Goal: Task Accomplishment & Management: Complete application form

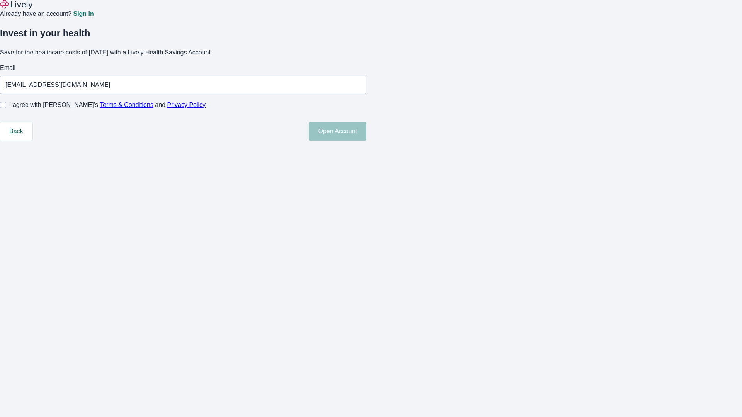
click at [6, 108] on input "I agree with Lively’s Terms & Conditions and Privacy Policy" at bounding box center [3, 105] width 6 height 6
checkbox input "true"
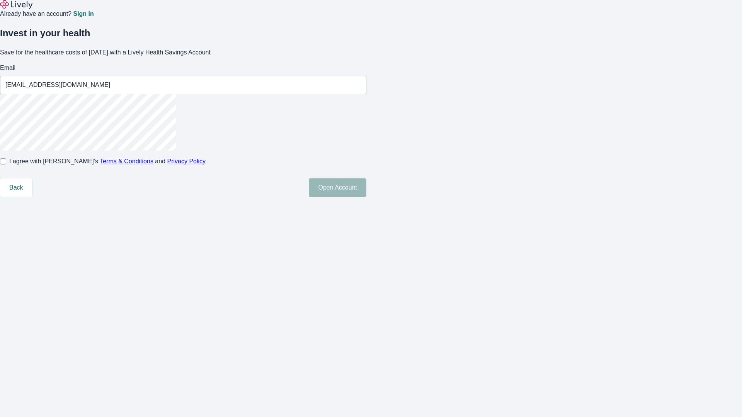
click at [366, 197] on button "Open Account" at bounding box center [338, 188] width 58 height 19
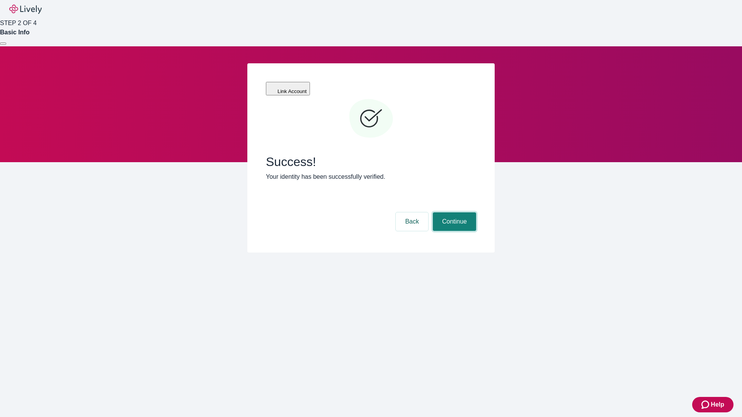
click at [453, 213] on button "Continue" at bounding box center [454, 222] width 43 height 19
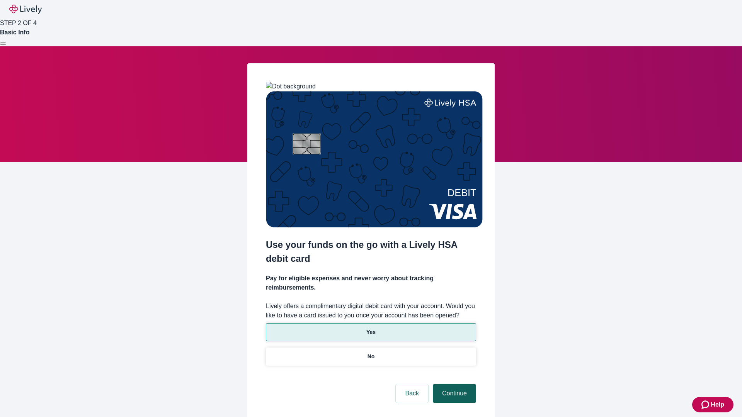
click at [371, 328] on p "Yes" at bounding box center [370, 332] width 9 height 8
click at [453, 384] on button "Continue" at bounding box center [454, 393] width 43 height 19
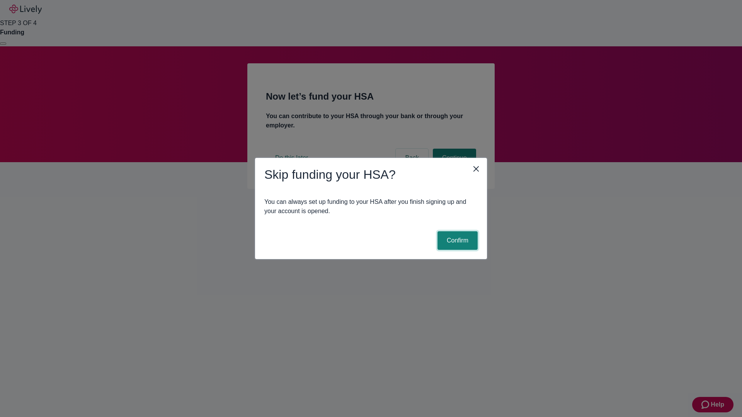
click at [456, 241] on button "Confirm" at bounding box center [457, 240] width 40 height 19
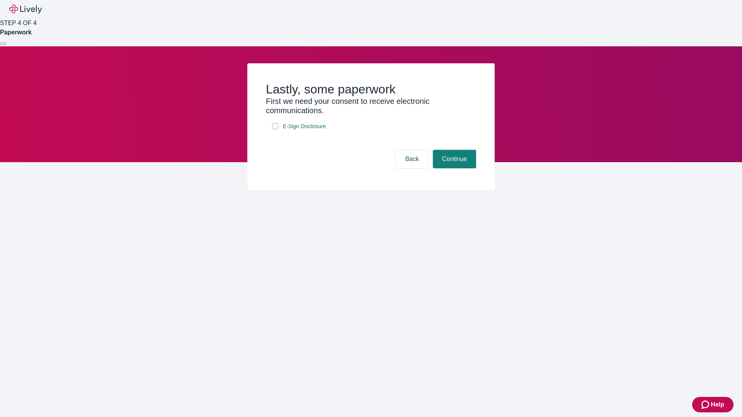
click at [275, 129] on input "E-Sign Disclosure" at bounding box center [275, 126] width 6 height 6
checkbox input "true"
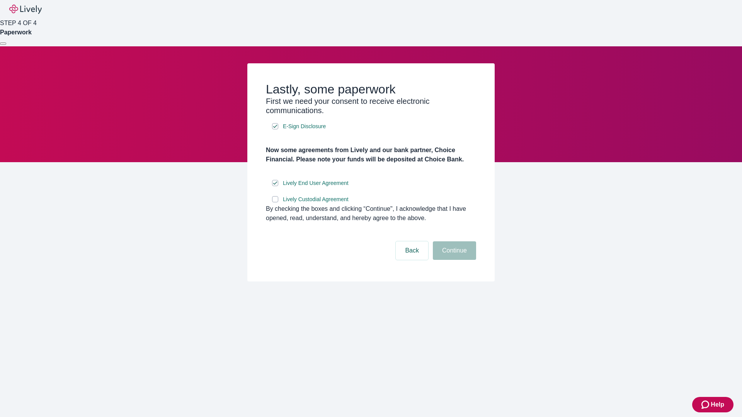
click at [275, 202] on input "Lively Custodial Agreement" at bounding box center [275, 199] width 6 height 6
checkbox input "true"
click at [453, 260] on button "Continue" at bounding box center [454, 250] width 43 height 19
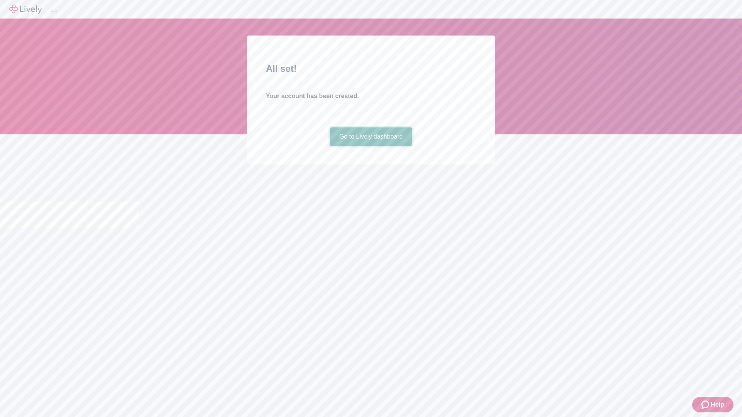
click at [371, 146] on link "Go to Lively dashboard" at bounding box center [371, 137] width 82 height 19
